Goal: Task Accomplishment & Management: Manage account settings

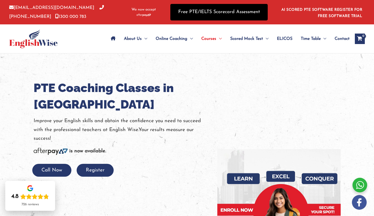
click at [214, 12] on ya-tr-span "Free PTE/IELTS Scorecard Assessment" at bounding box center [219, 12] width 82 height 5
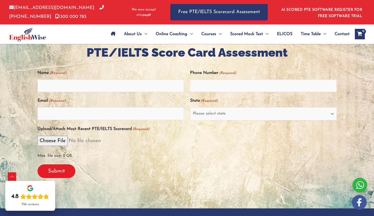
scroll to position [107, 0]
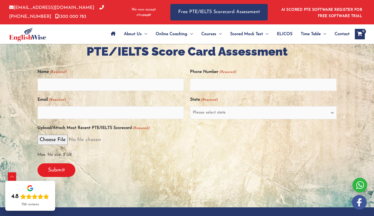
click at [20, 38] on img at bounding box center [27, 34] width 37 height 14
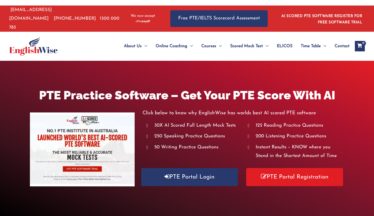
scroll to position [3, 0]
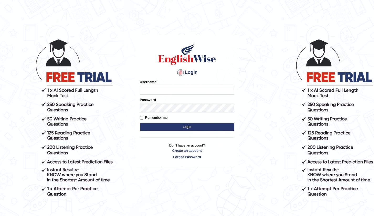
type input "Bikmaeva"
click at [175, 128] on button "Login" at bounding box center [187, 127] width 94 height 8
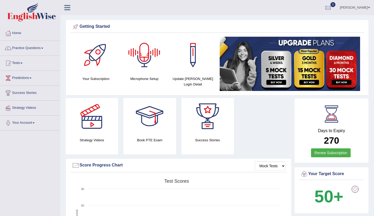
click at [368, 8] on span at bounding box center [369, 7] width 2 height 3
